Goal: Find specific page/section: Find specific page/section

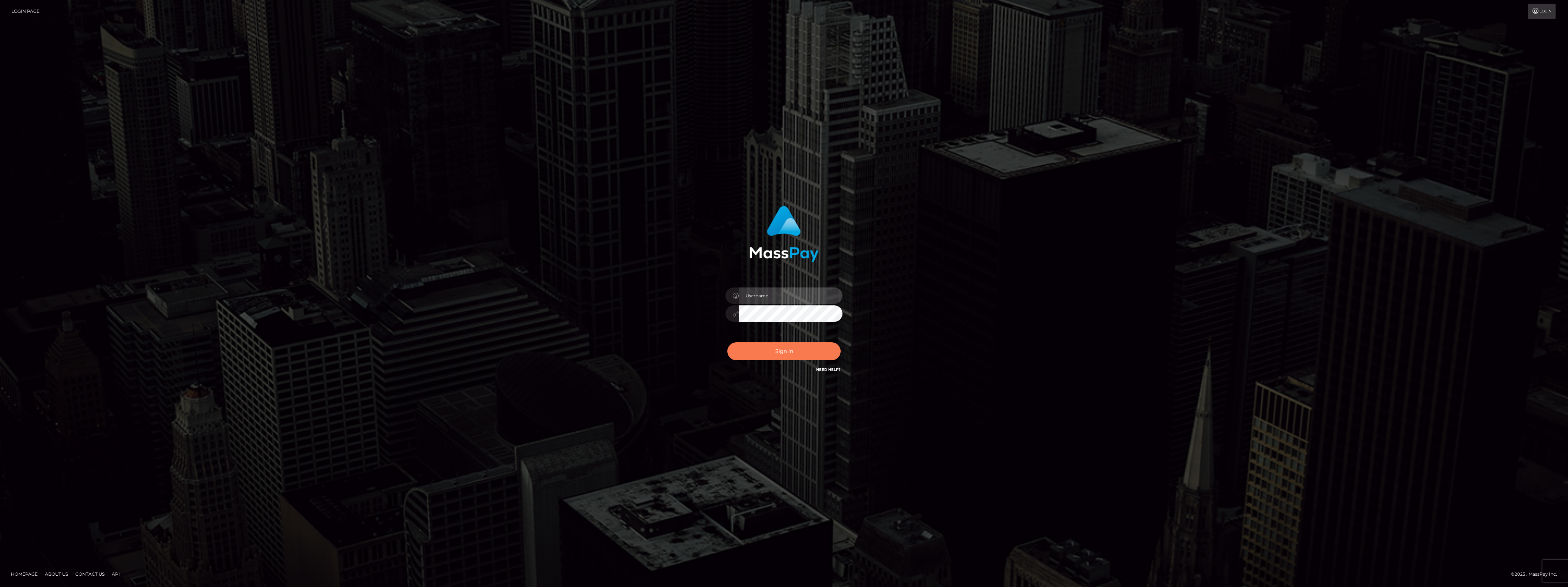
type input "bengreen"
click at [808, 348] on button "Sign in" at bounding box center [784, 351] width 113 height 18
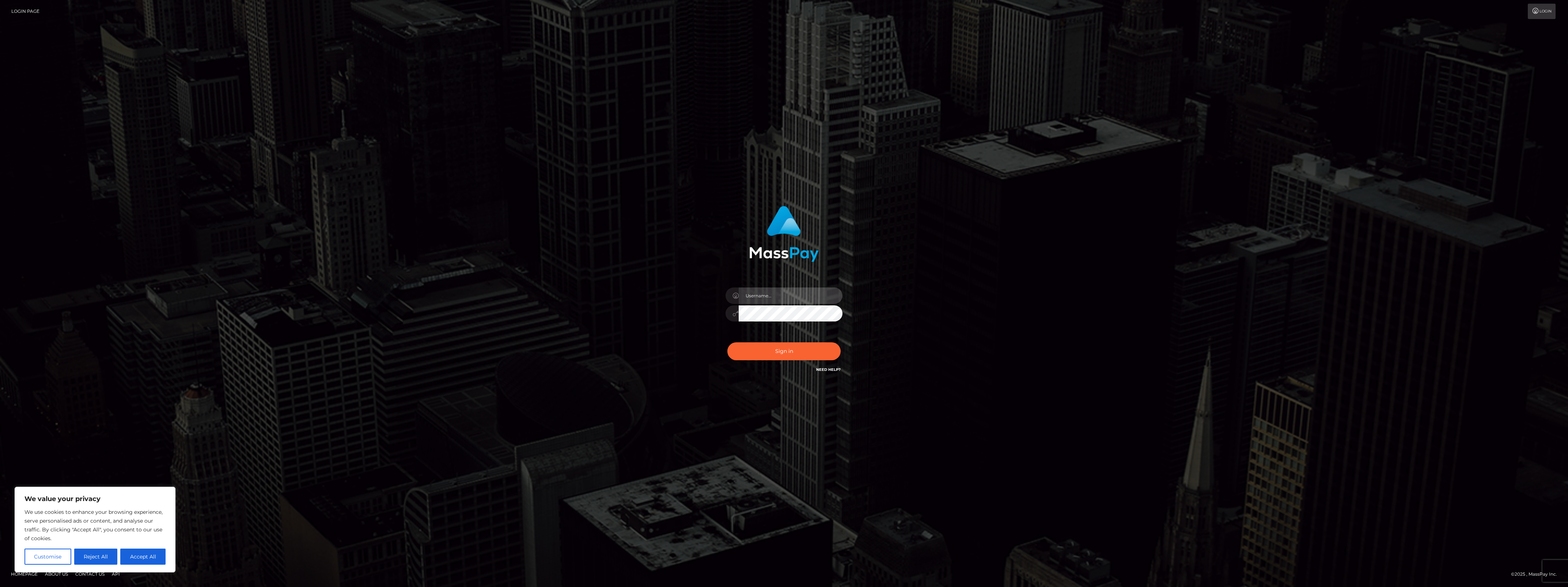
type input "bengreen"
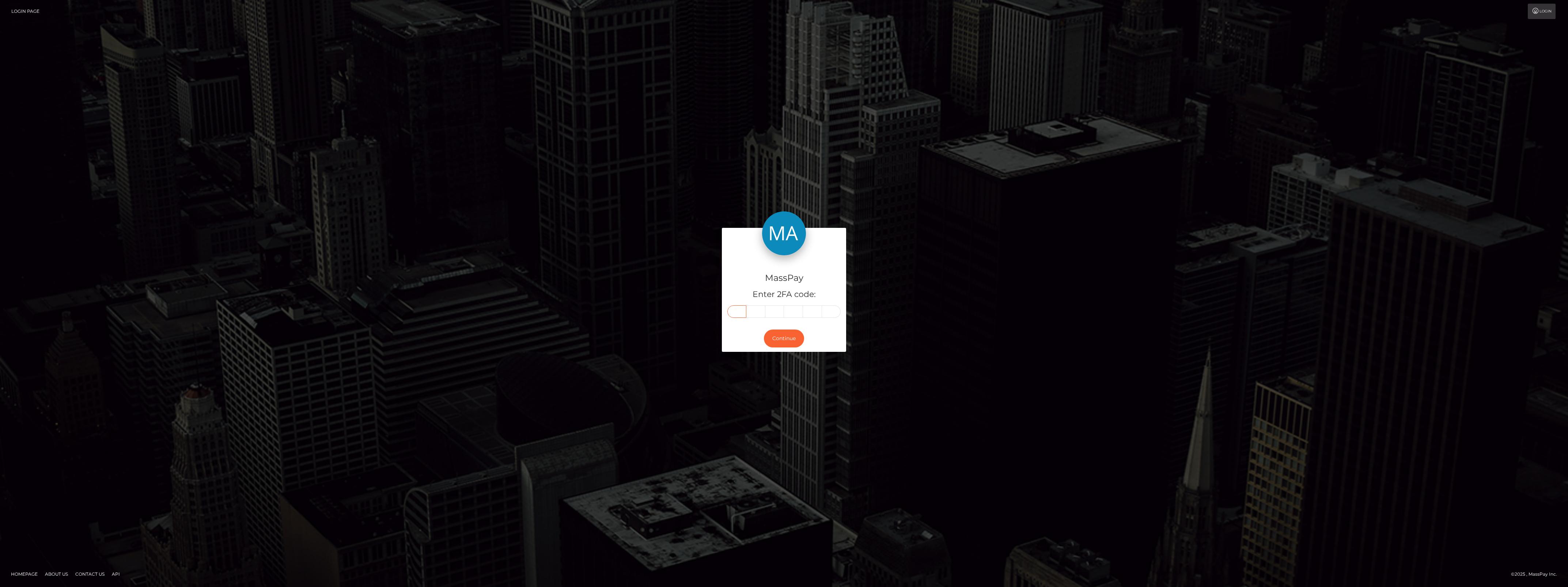
paste input "7"
type input "7"
type input "2"
type input "9"
type input "3"
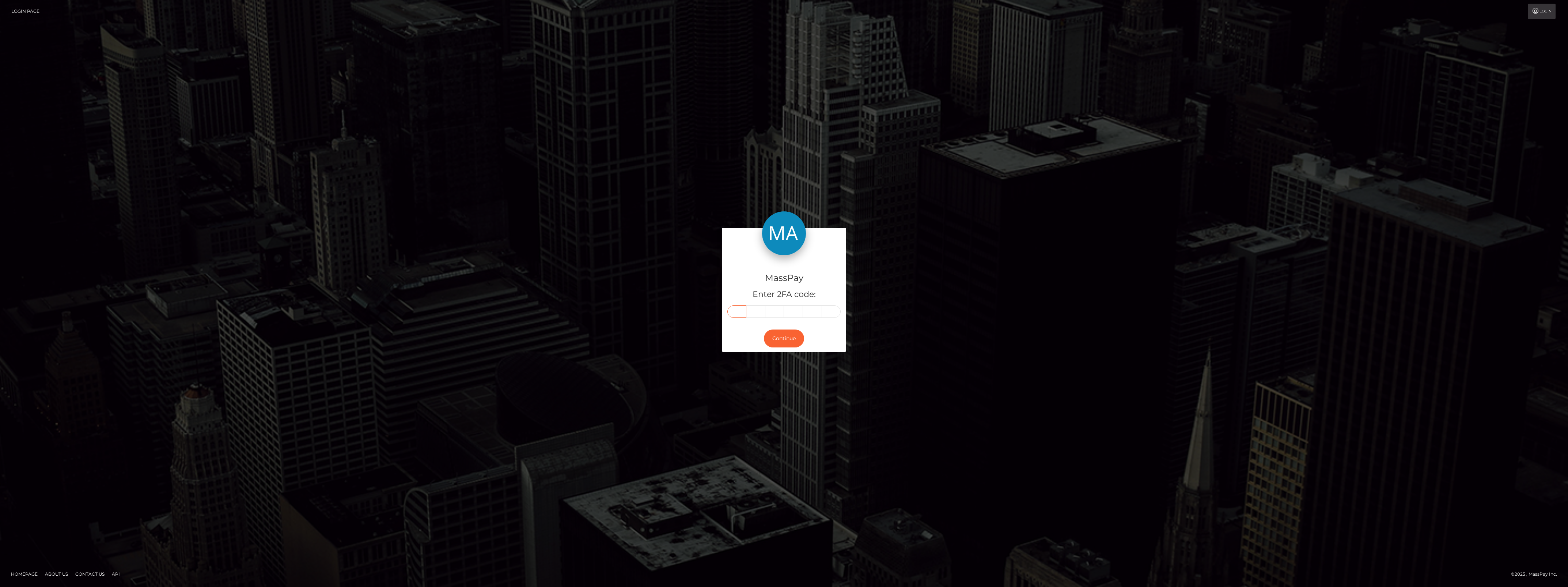
type input "0"
type input "4"
click at [786, 338] on button "Continue" at bounding box center [784, 338] width 40 height 18
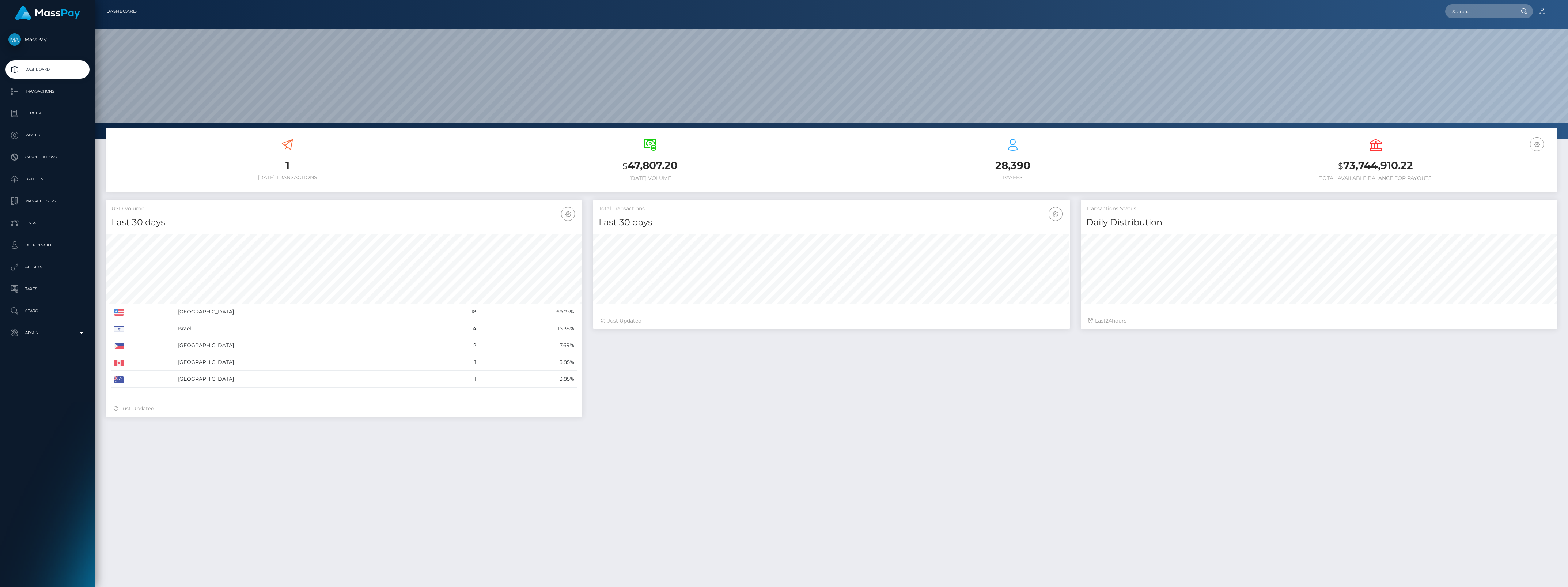
scroll to position [129, 476]
click at [54, 327] on p "Admin" at bounding box center [47, 332] width 78 height 11
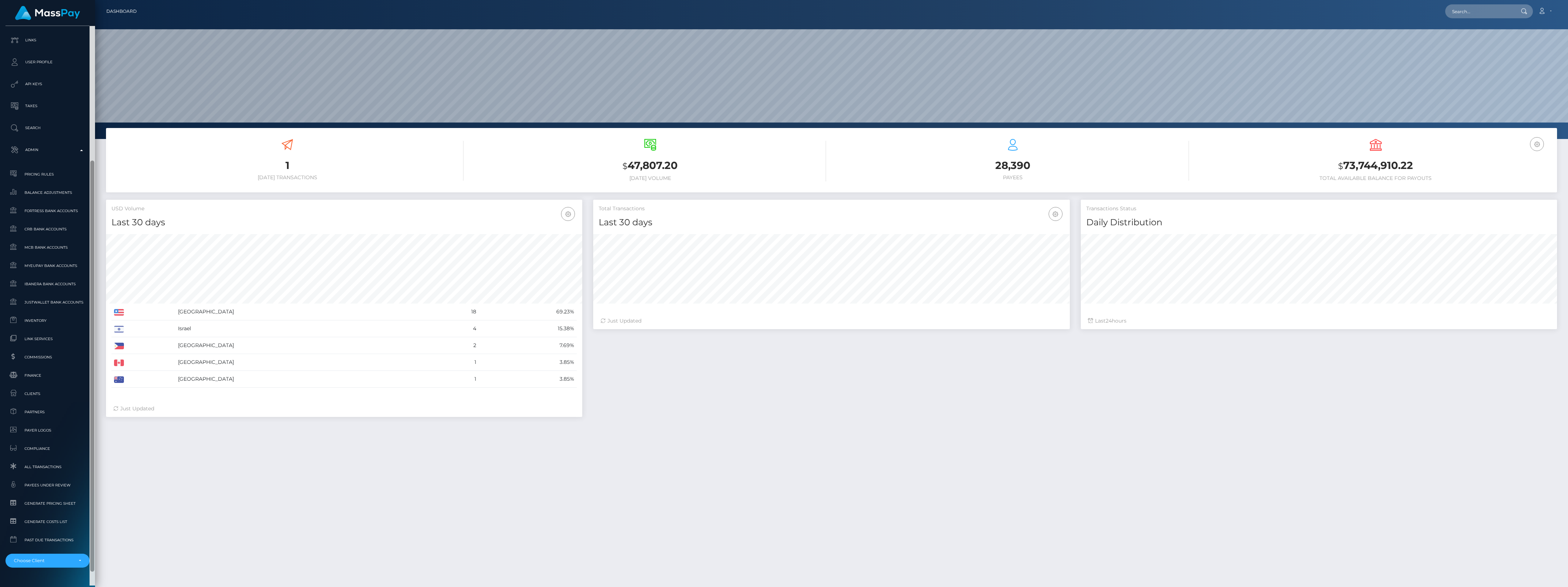
scroll to position [202, 0]
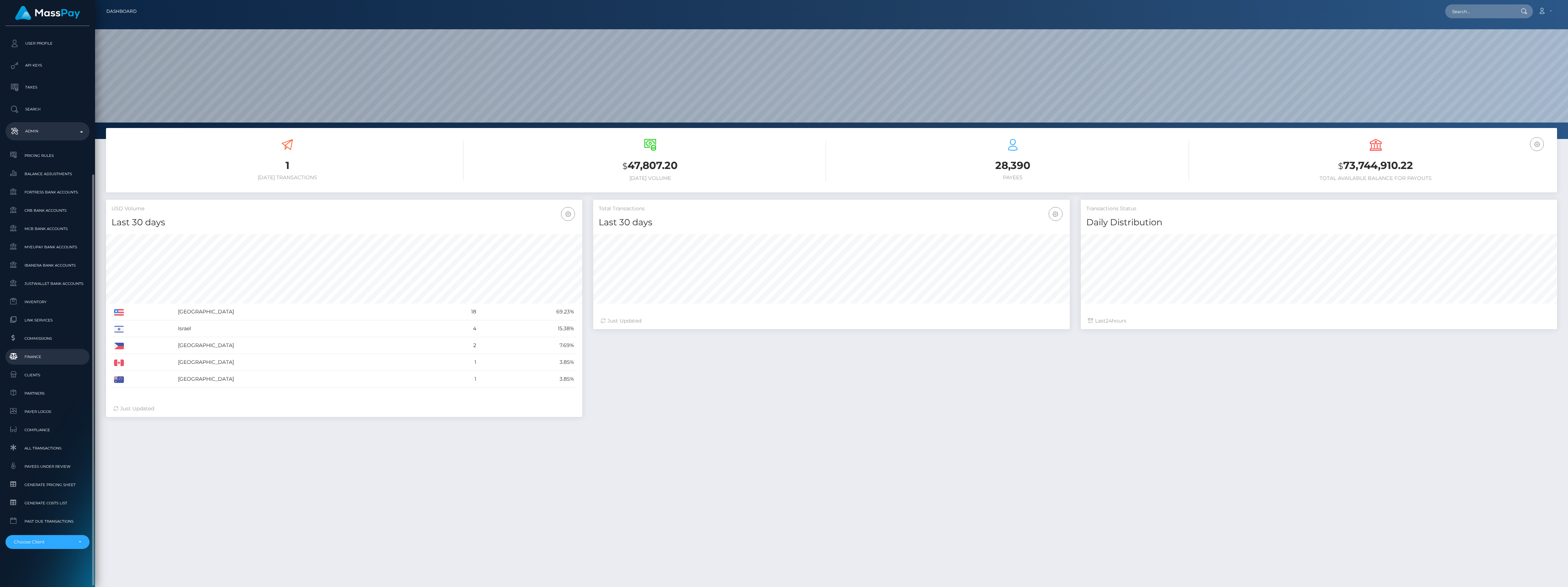
click at [38, 360] on span "Finance" at bounding box center [47, 357] width 78 height 9
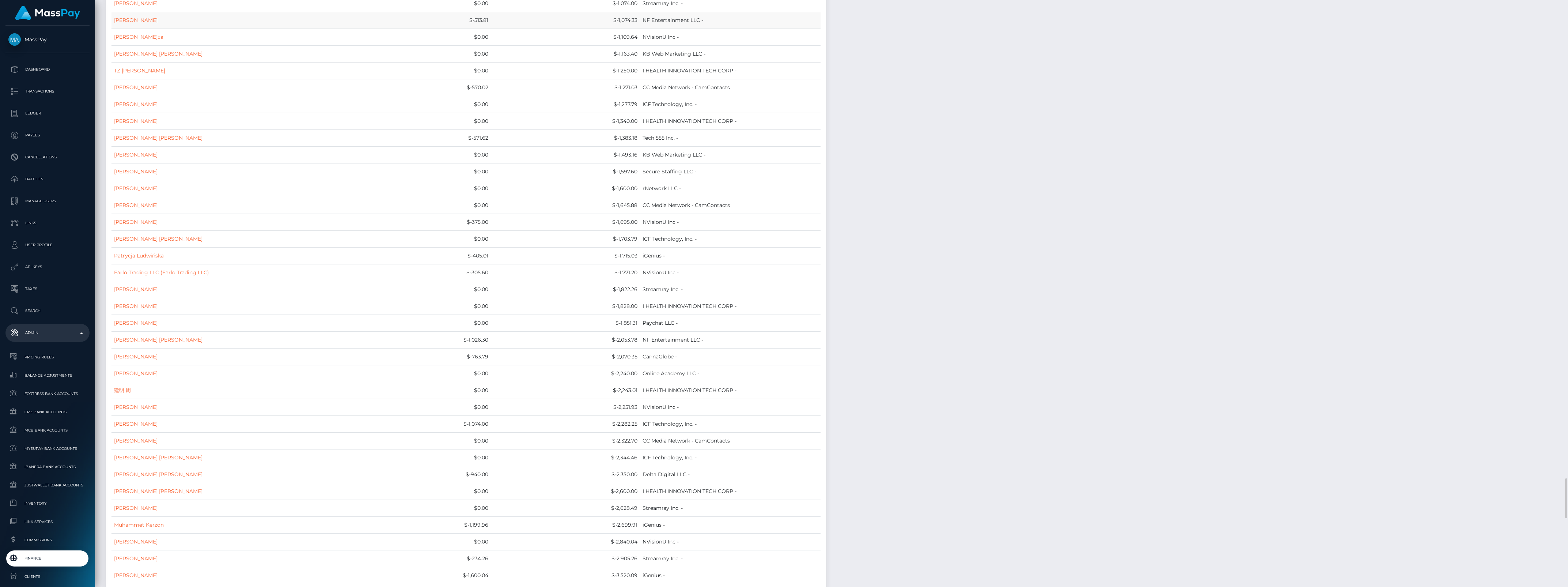
scroll to position [6735, 0]
